Goal: Check status: Check status

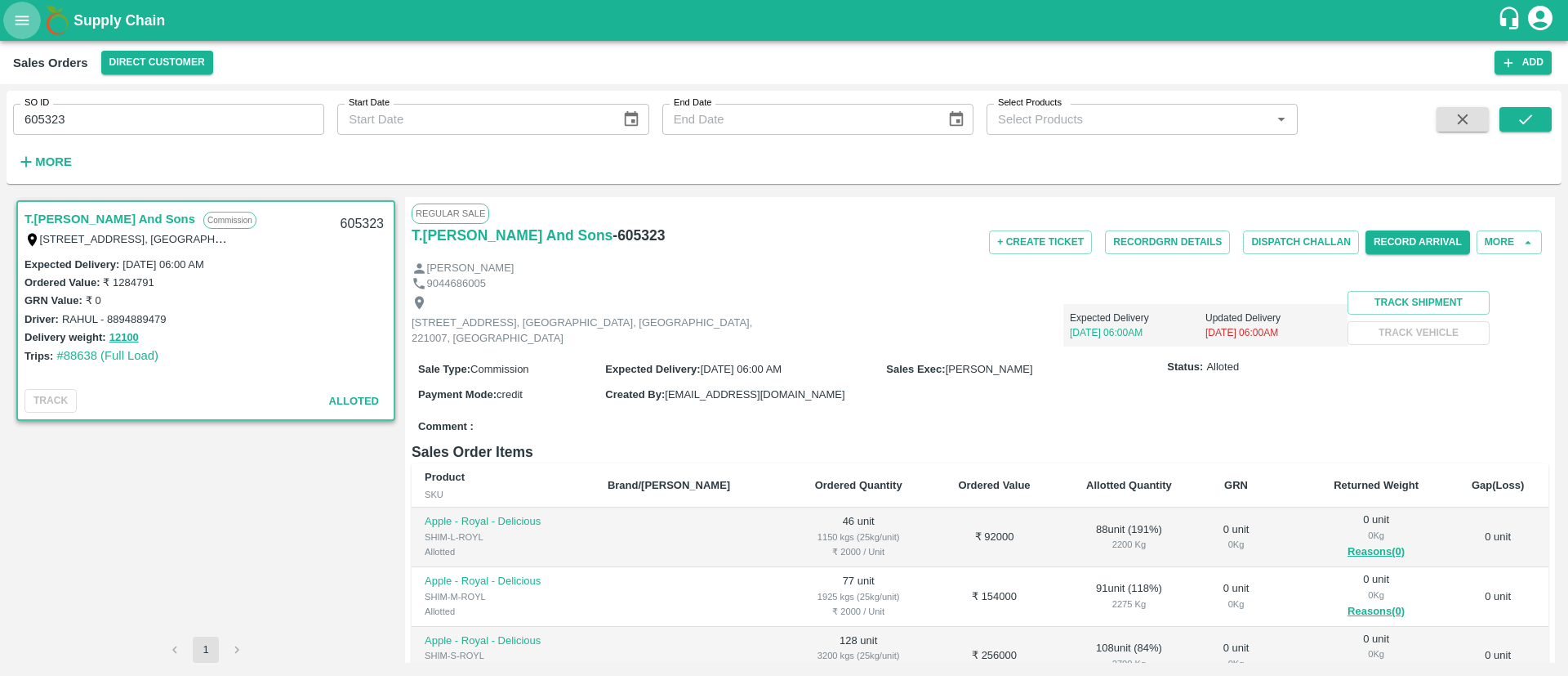
click at [22, 27] on icon "open drawer" at bounding box center [22, 20] width 18 height 18
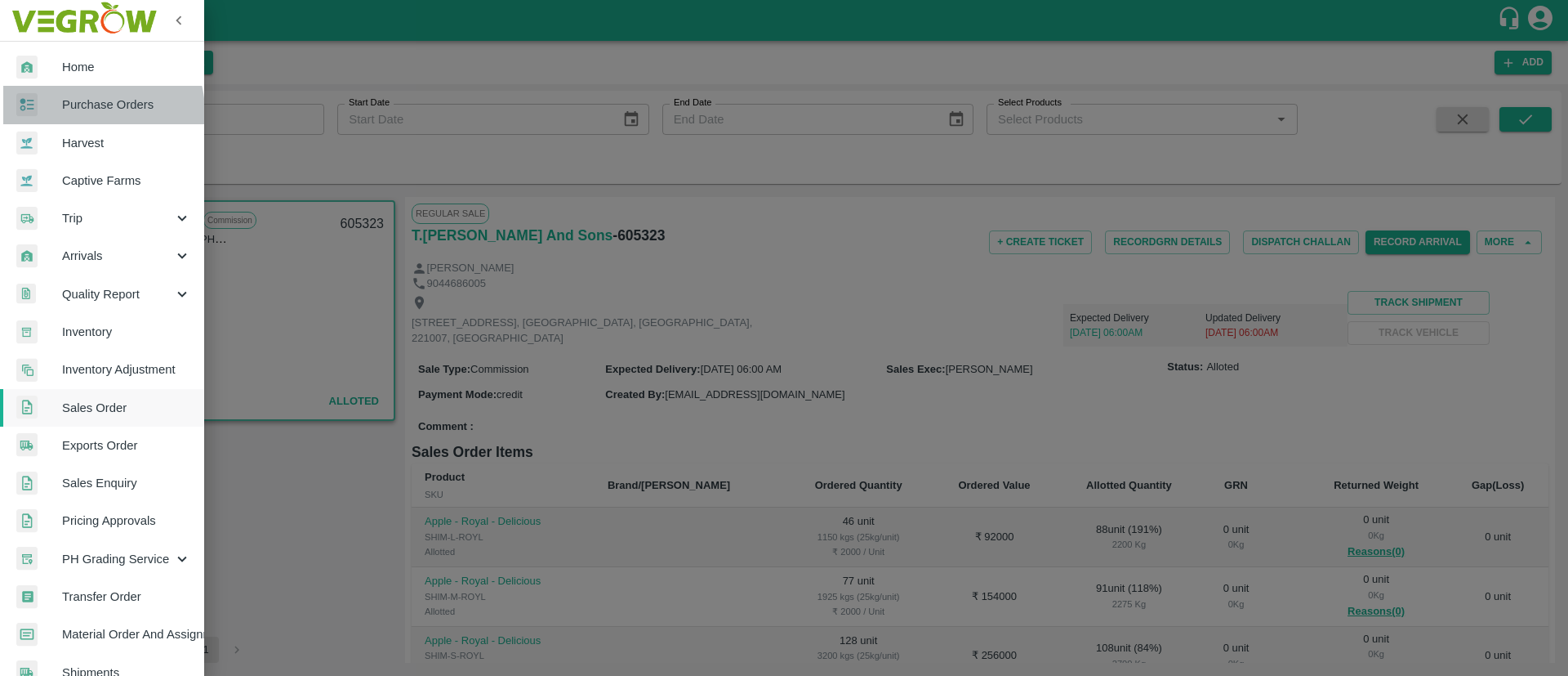
click at [90, 112] on span "Purchase Orders" at bounding box center [126, 105] width 129 height 18
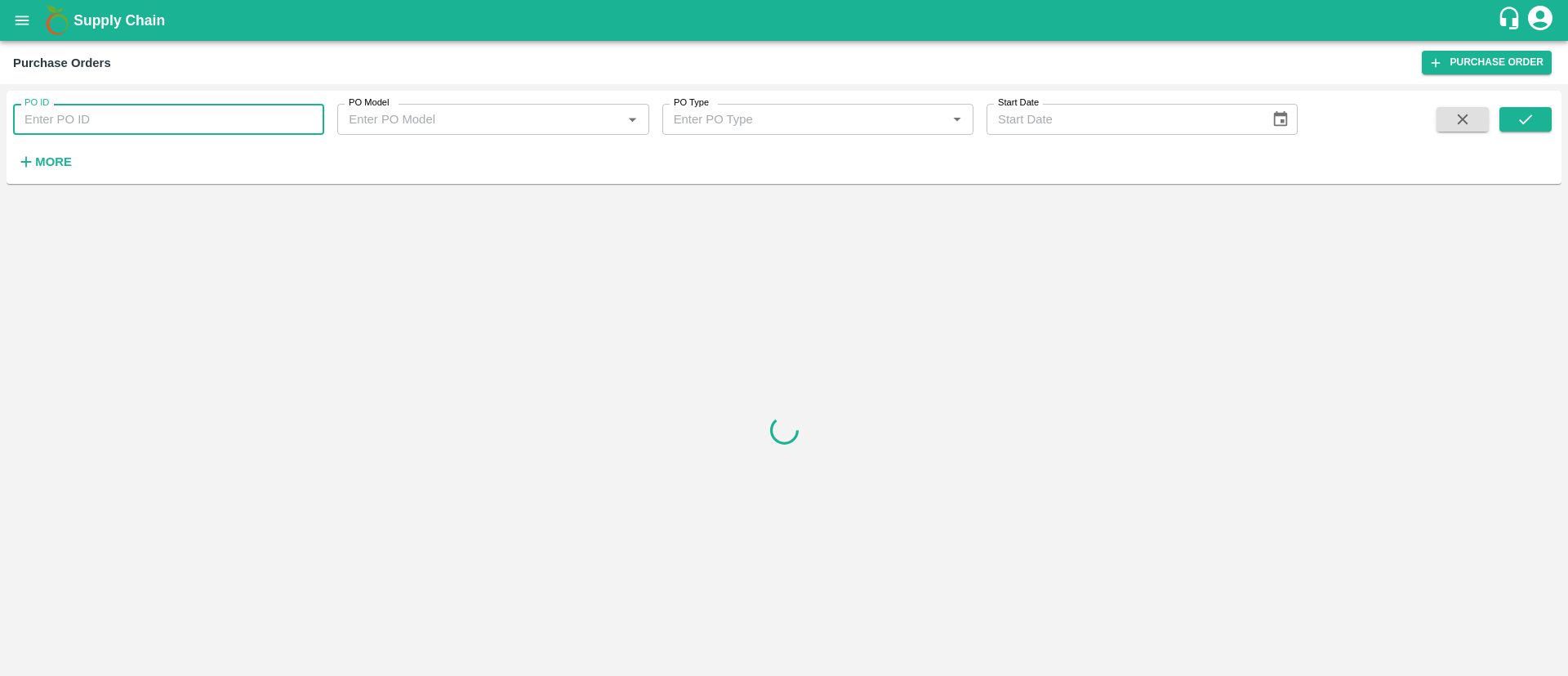
click at [98, 114] on input "PO ID" at bounding box center [168, 119] width 311 height 31
paste input "178965"
click at [1538, 120] on button "submit" at bounding box center [1525, 120] width 52 height 25
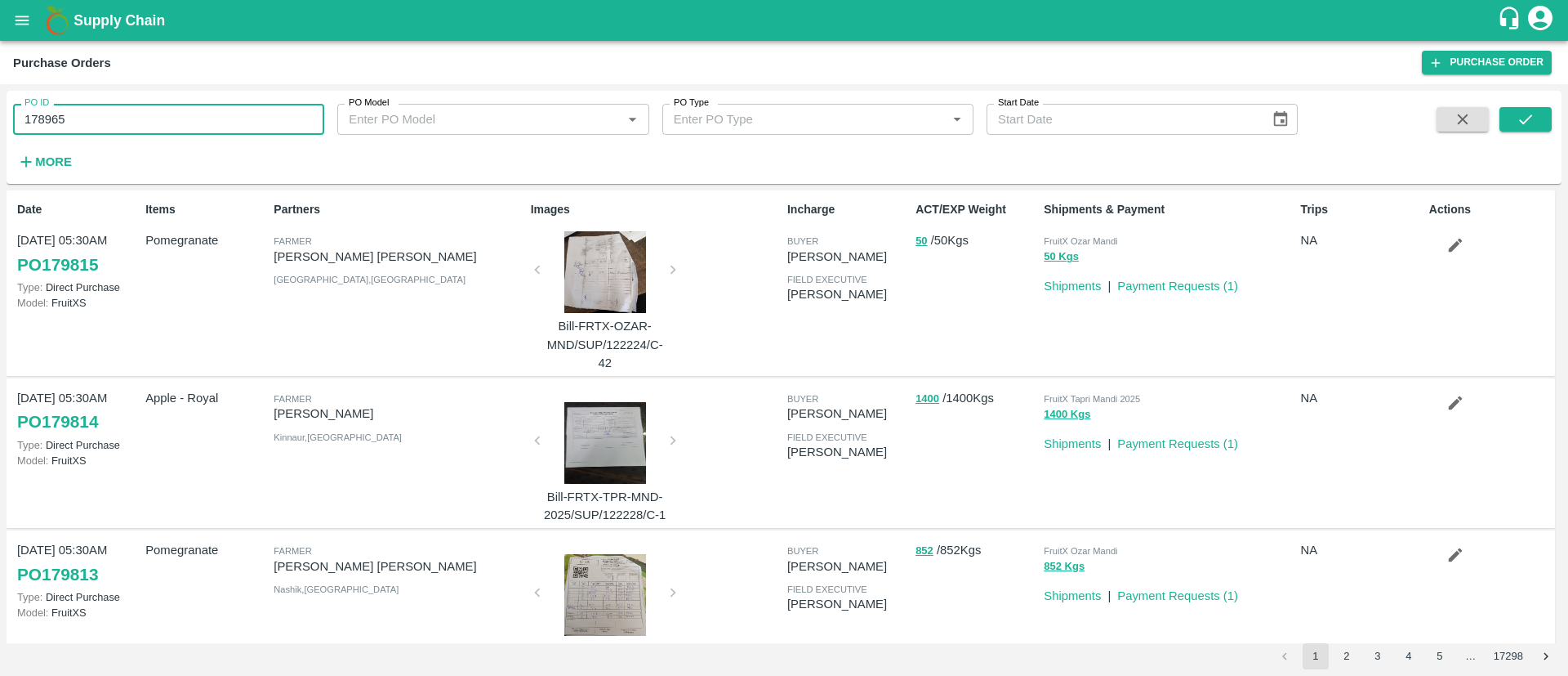
click at [93, 113] on input "178965" at bounding box center [168, 119] width 311 height 31
paste input "08"
click at [93, 113] on input "178908" at bounding box center [168, 119] width 311 height 31
type input "178908"
click at [1520, 127] on icon "submit" at bounding box center [1525, 119] width 18 height 18
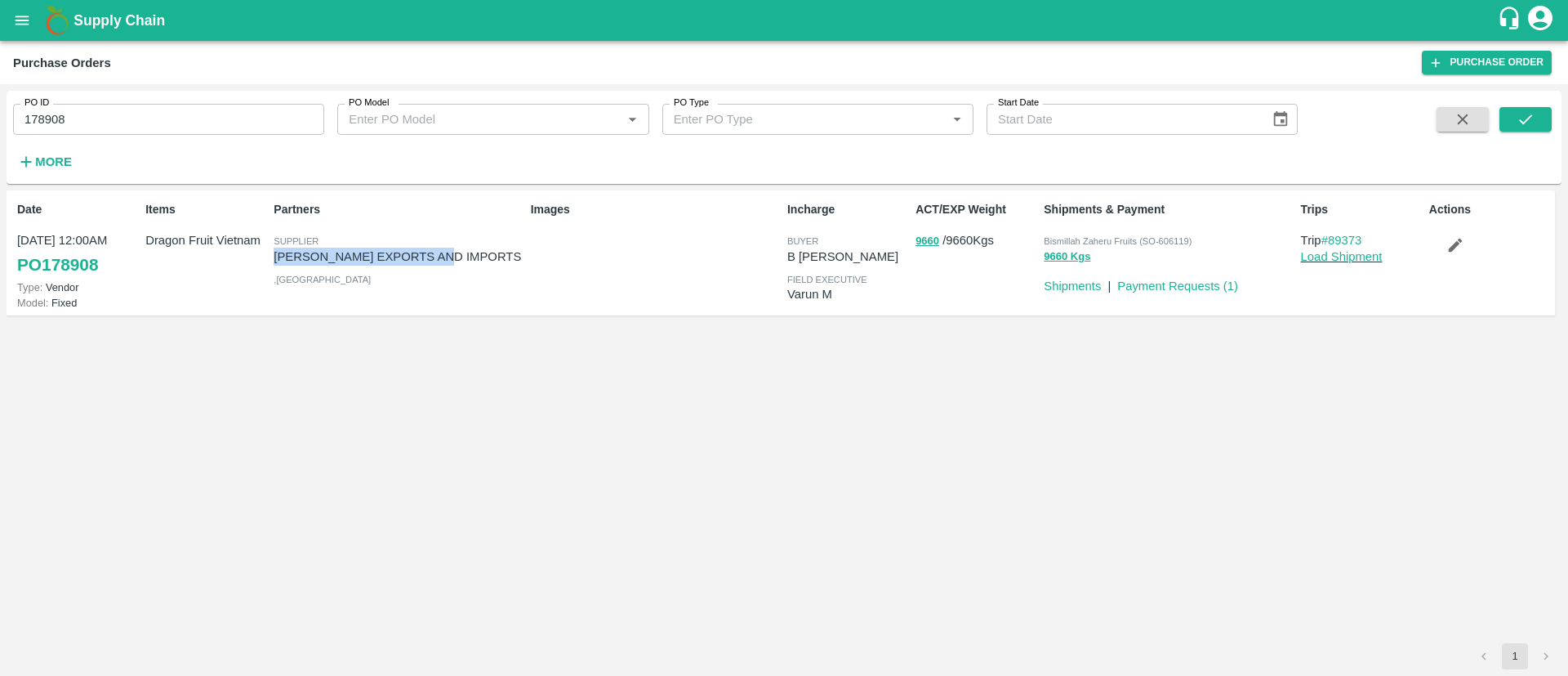
drag, startPoint x: 276, startPoint y: 252, endPoint x: 454, endPoint y: 254, distance: 178.0
click at [454, 254] on p "ARUL EXPORTS AND IMPORTS" at bounding box center [398, 256] width 250 height 18
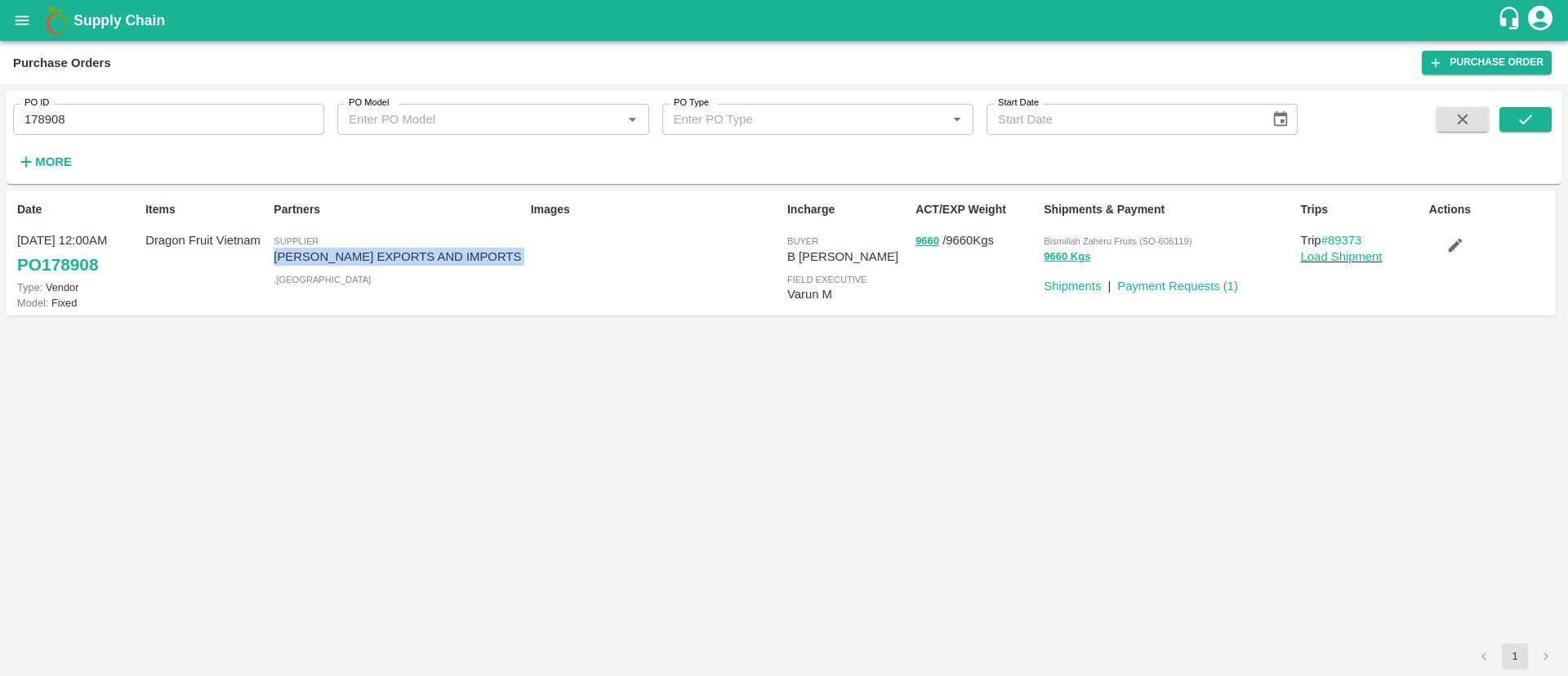
click at [454, 254] on p "ARUL EXPORTS AND IMPORTS" at bounding box center [398, 256] width 250 height 18
click at [276, 257] on p "ARUL EXPORTS AND IMPORTS" at bounding box center [398, 256] width 250 height 18
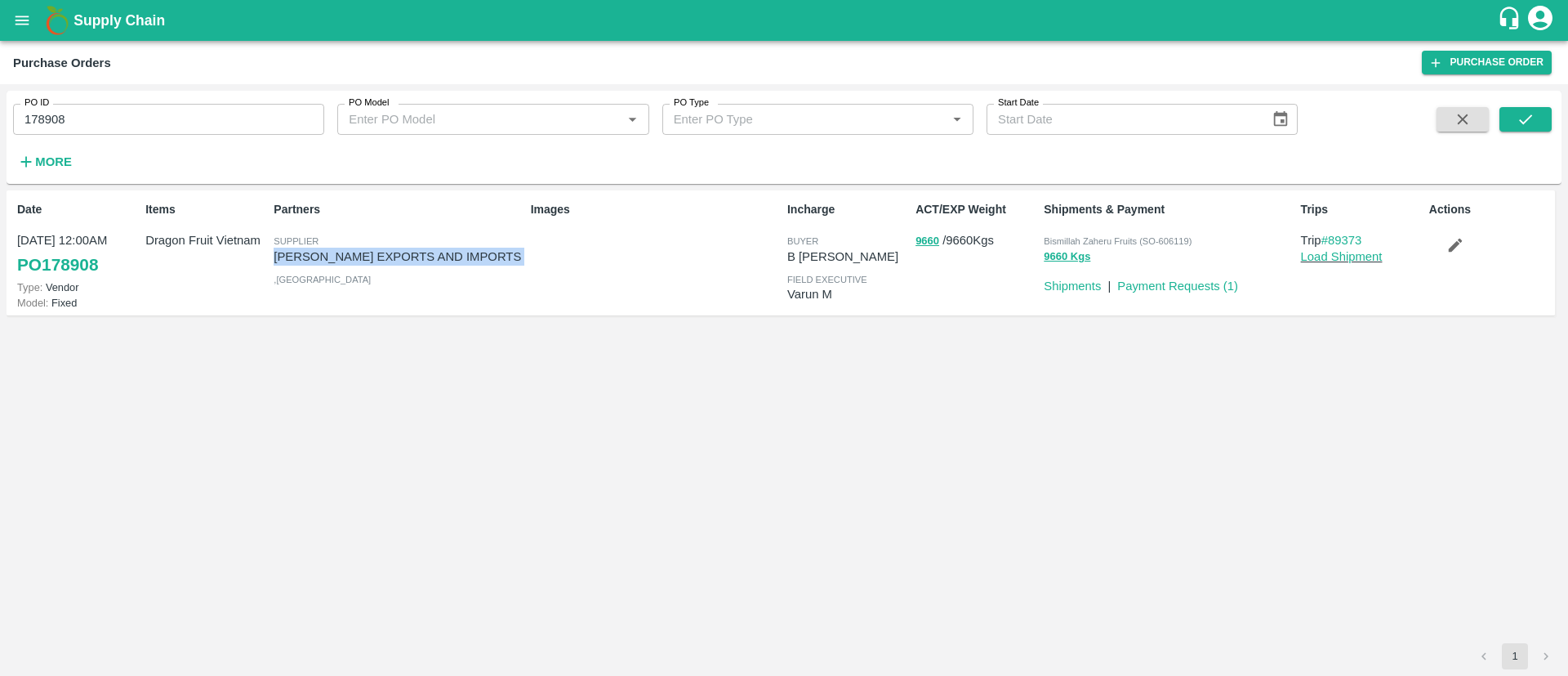
click at [276, 257] on p "ARUL EXPORTS AND IMPORTS" at bounding box center [398, 256] width 250 height 18
click at [277, 257] on p "ARUL EXPORTS AND IMPORTS" at bounding box center [398, 256] width 250 height 18
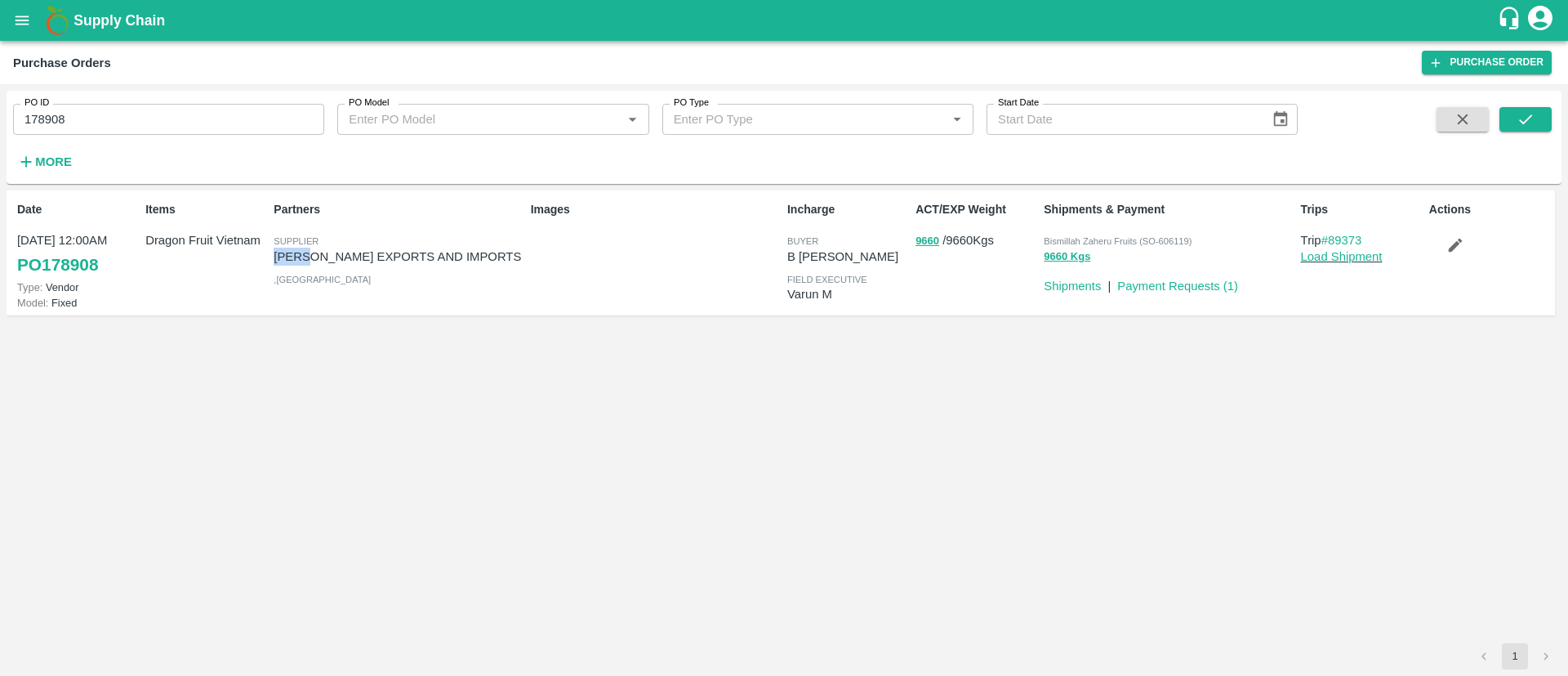
click at [277, 257] on p "ARUL EXPORTS AND IMPORTS" at bounding box center [398, 256] width 250 height 18
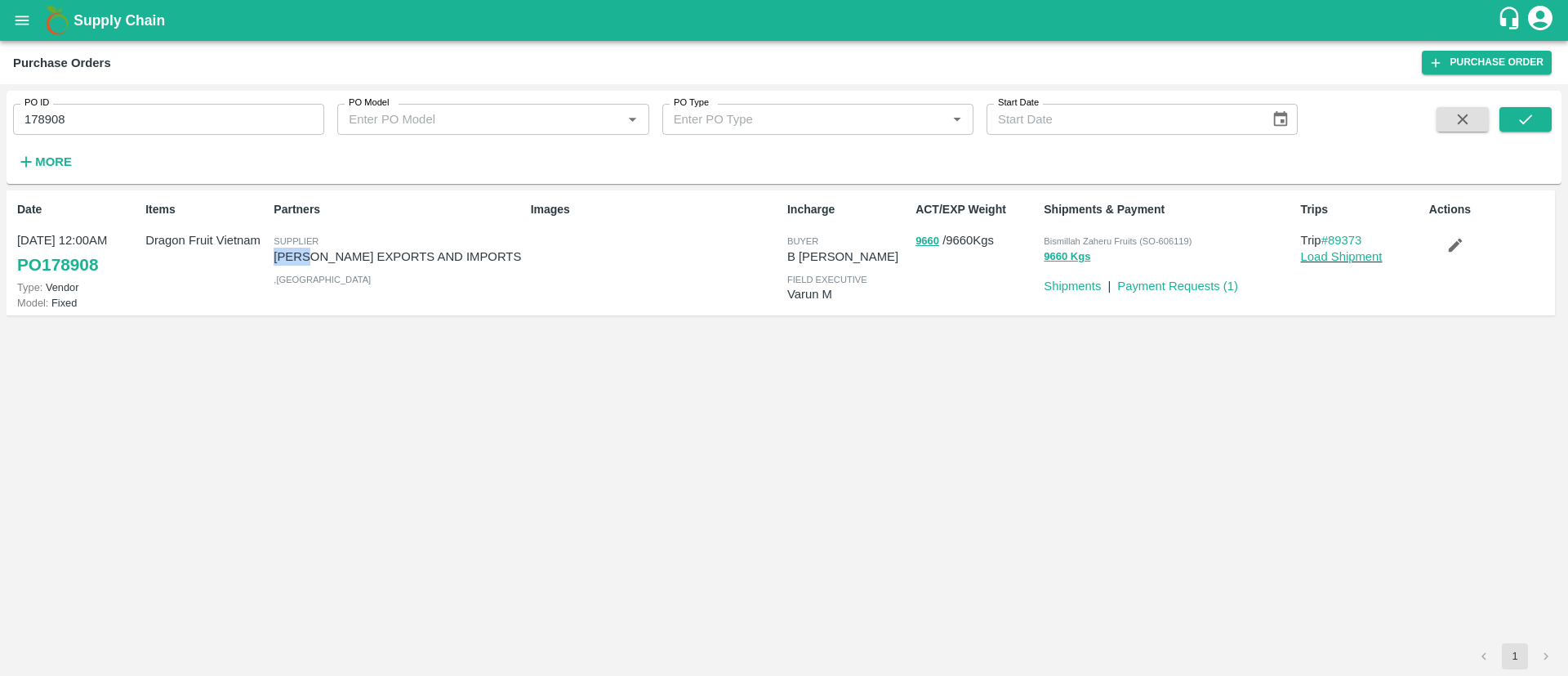
click at [277, 257] on p "ARUL EXPORTS AND IMPORTS" at bounding box center [398, 256] width 250 height 18
click at [1163, 292] on link "Payment Requests ( 1 )" at bounding box center [1177, 286] width 121 height 13
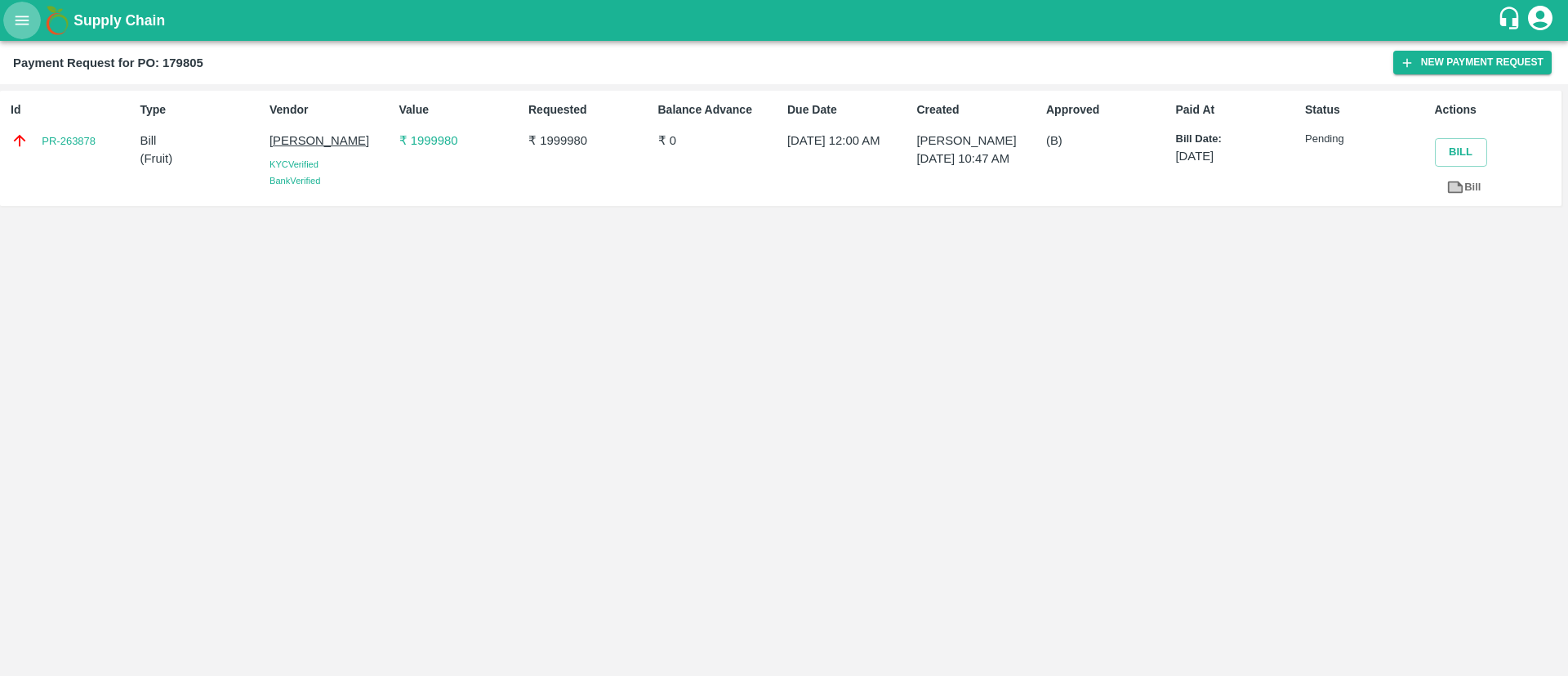
drag, startPoint x: 0, startPoint y: 0, endPoint x: 28, endPoint y: 20, distance: 34.4
click at [28, 20] on icon "open drawer" at bounding box center [22, 19] width 14 height 9
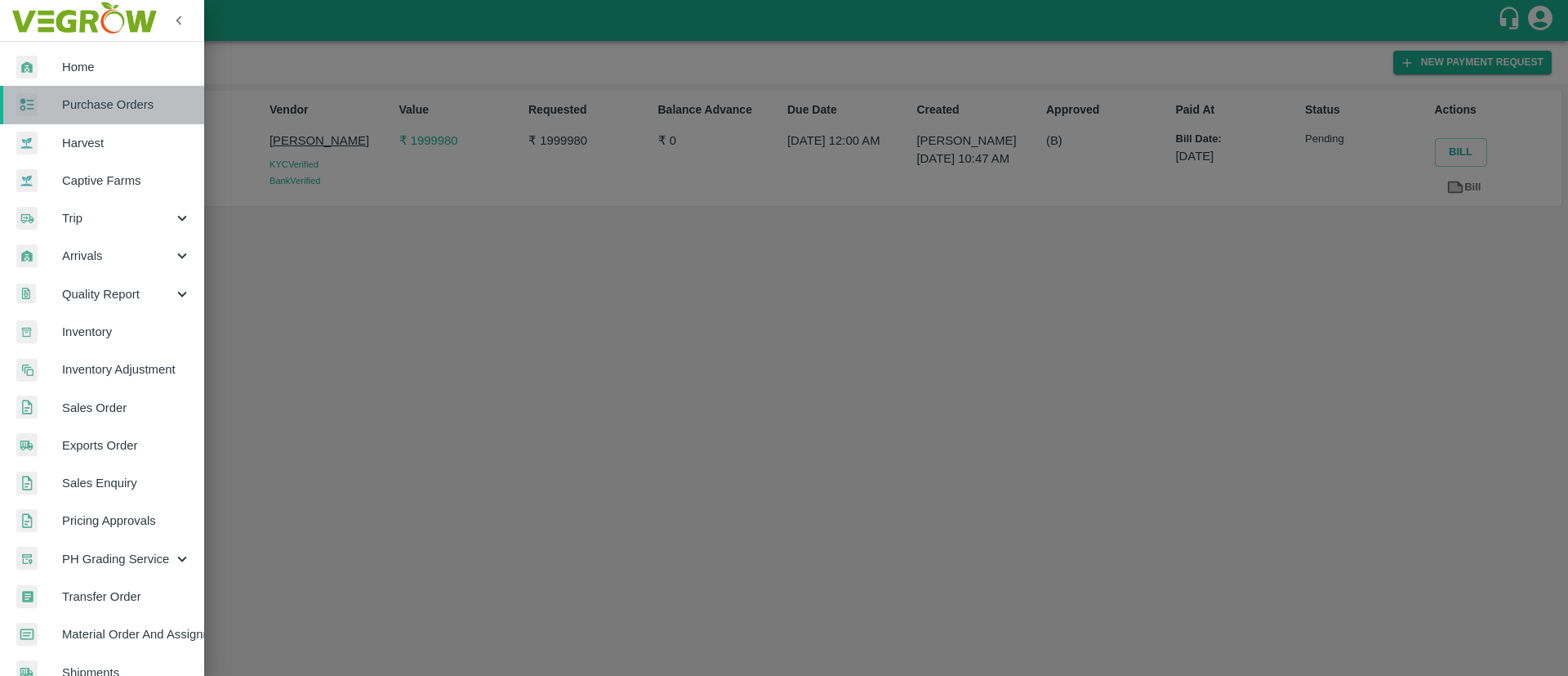
click at [124, 113] on span "Purchase Orders" at bounding box center [126, 105] width 129 height 18
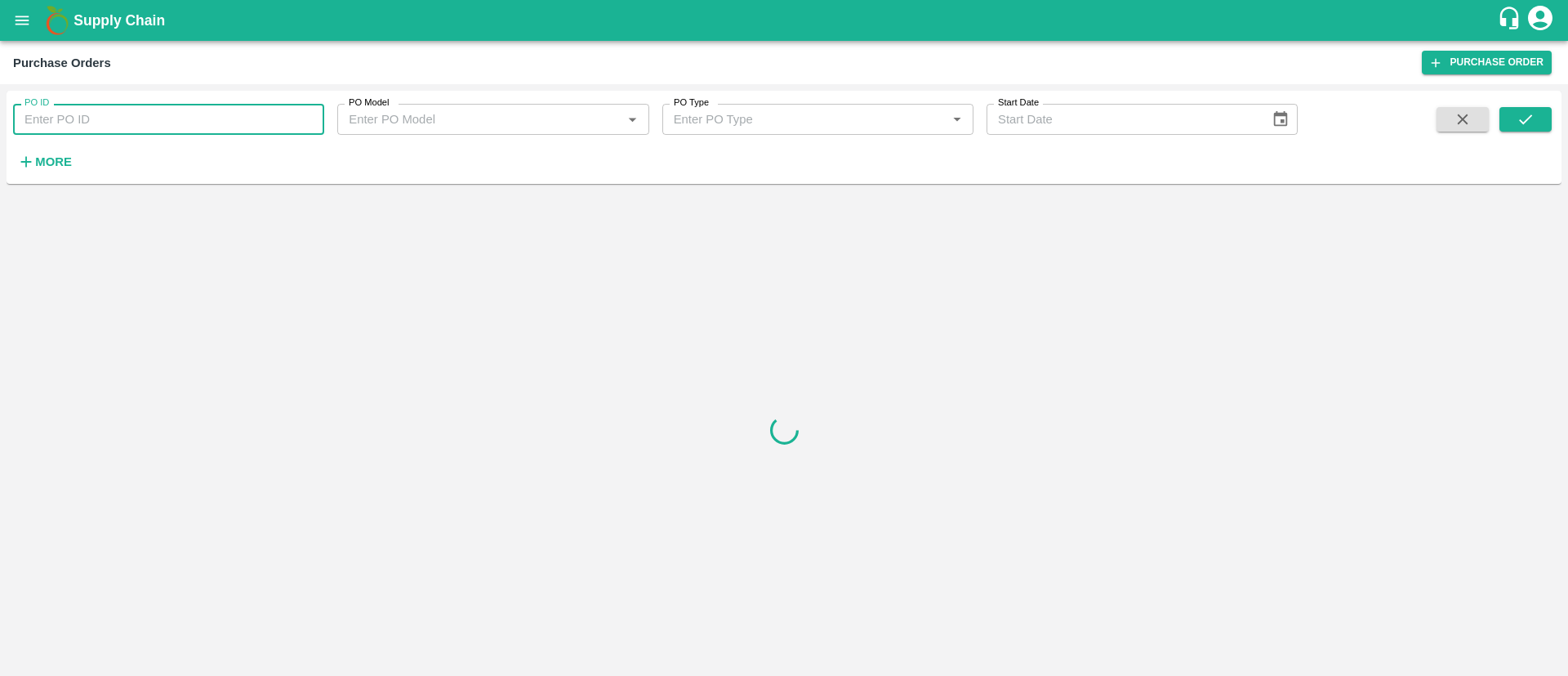
click at [102, 130] on input "PO ID" at bounding box center [168, 119] width 311 height 31
paste input "164415"
click at [1527, 118] on icon "submit" at bounding box center [1525, 119] width 18 height 18
click at [84, 120] on input "164415" at bounding box center [168, 119] width 311 height 31
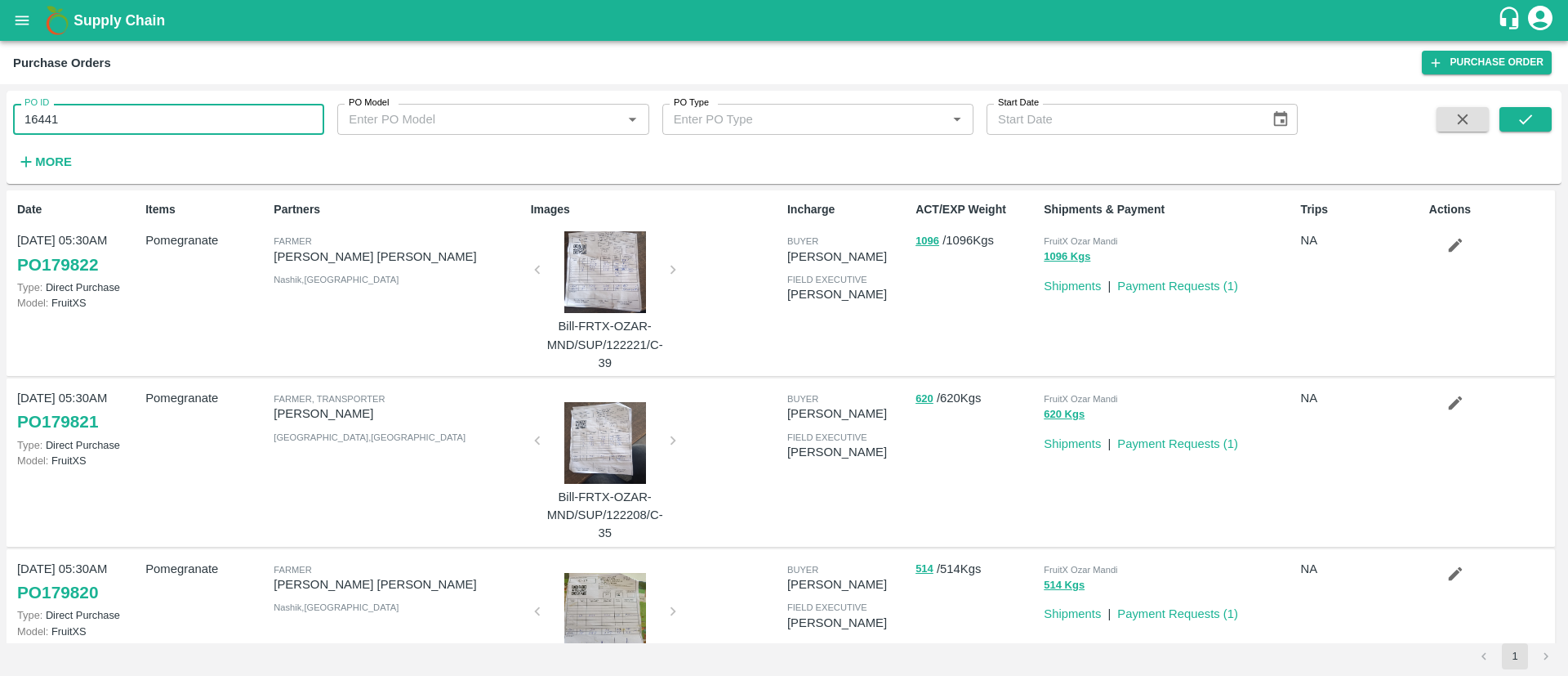
type input "164415"
click at [1496, 126] on div at bounding box center [1487, 141] width 128 height 67
click at [1515, 126] on button "submit" at bounding box center [1525, 120] width 52 height 25
click at [1521, 121] on icon "submit" at bounding box center [1526, 119] width 13 height 10
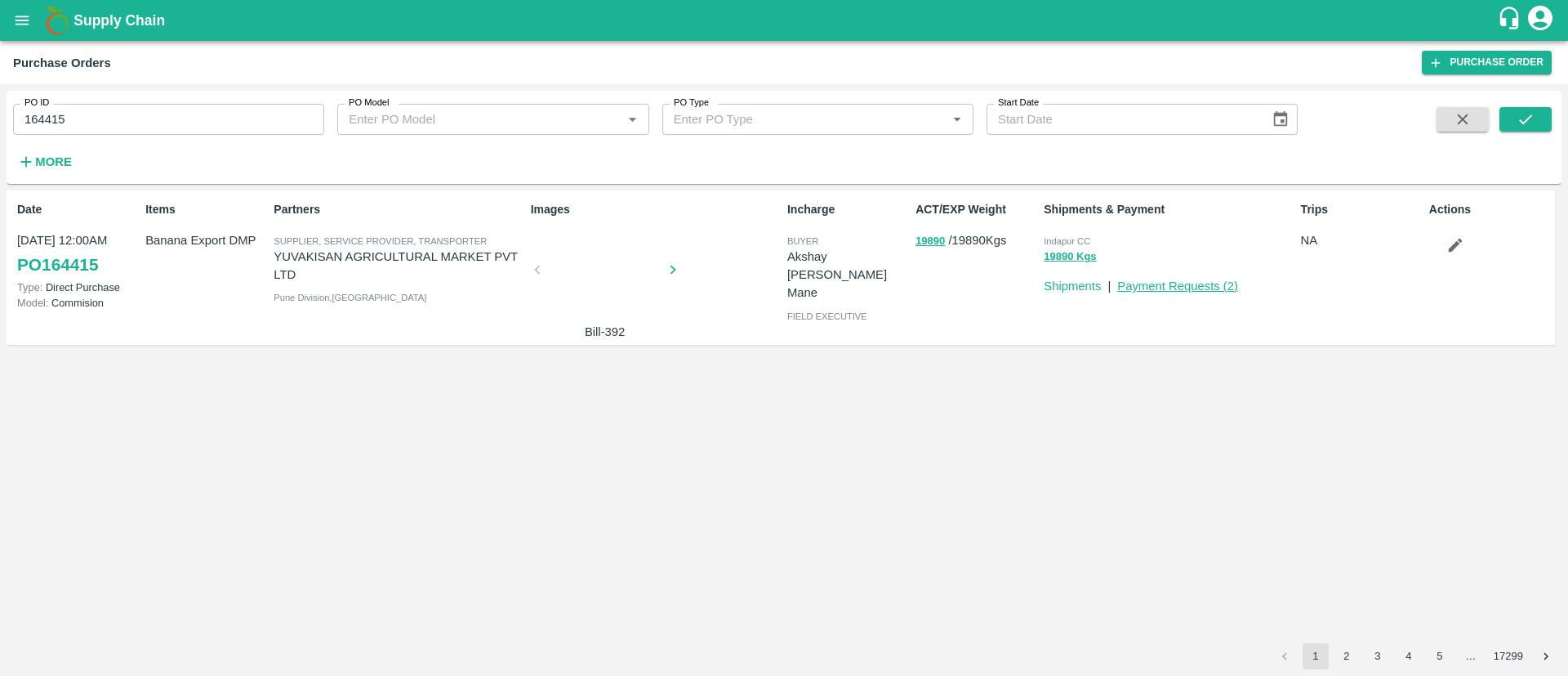
click at [1206, 281] on link "Payment Requests ( 2 )" at bounding box center [1177, 286] width 121 height 13
